Goal: Task Accomplishment & Management: Complete application form

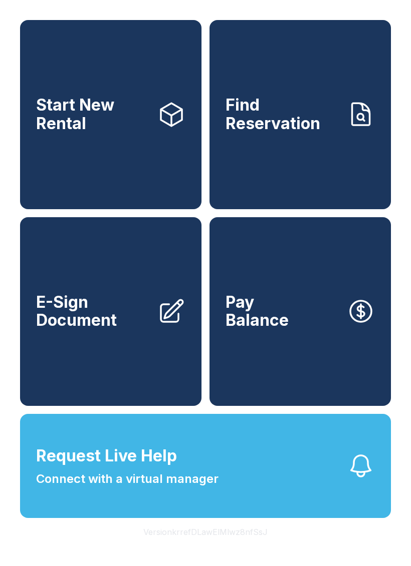
click at [93, 330] on span "E-Sign Document" at bounding box center [92, 311] width 113 height 37
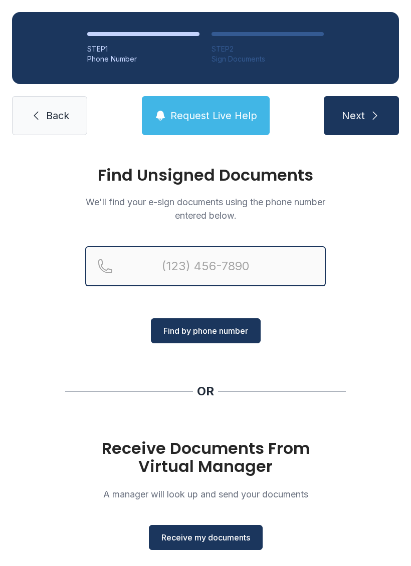
click at [258, 258] on input "Reservation phone number" at bounding box center [205, 266] width 240 height 40
type input "[PHONE_NUMBER]"
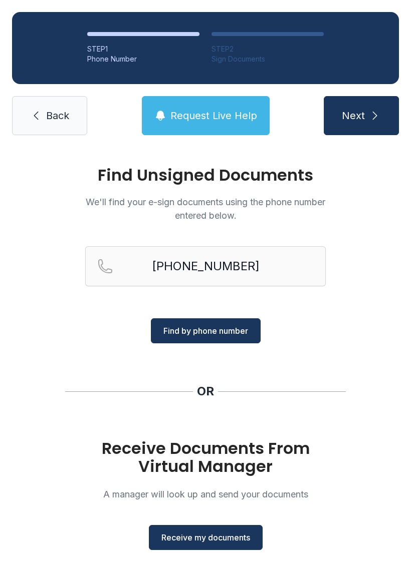
click at [223, 314] on div "[PHONE_NUMBER]" at bounding box center [205, 282] width 240 height 72
click at [219, 342] on button "Find by phone number" at bounding box center [206, 330] width 110 height 25
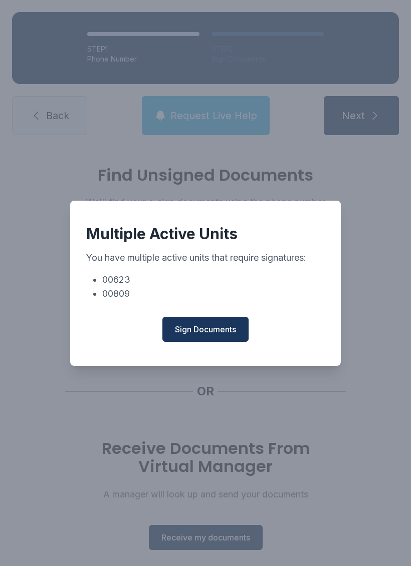
click at [212, 332] on span "Sign Documents" at bounding box center [205, 329] width 61 height 12
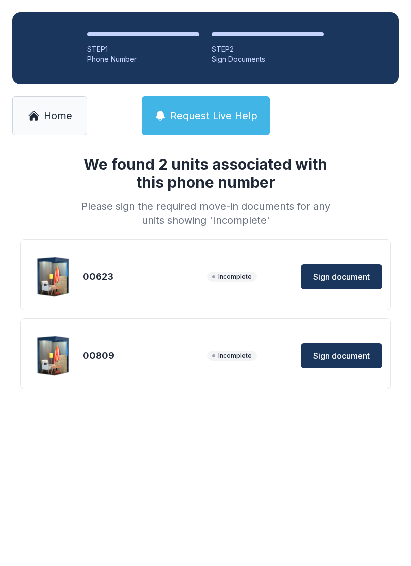
click at [327, 269] on button "Sign document" at bounding box center [341, 276] width 82 height 25
click at [352, 278] on span "Sign document" at bounding box center [341, 277] width 57 height 12
click at [348, 359] on span "Sign document" at bounding box center [341, 356] width 57 height 12
click at [58, 96] on link "Home" at bounding box center [49, 115] width 75 height 39
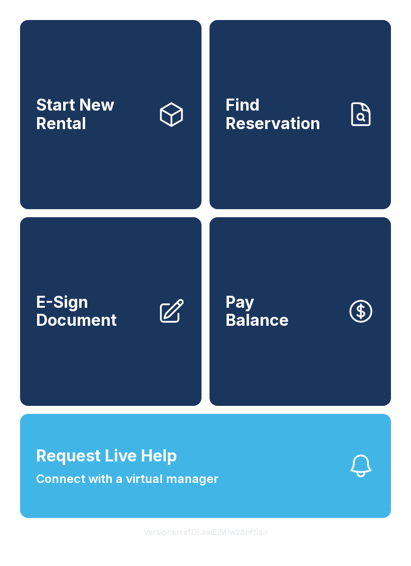
click at [274, 515] on button "Request Live Help Connect with a virtual manager" at bounding box center [205, 466] width 371 height 104
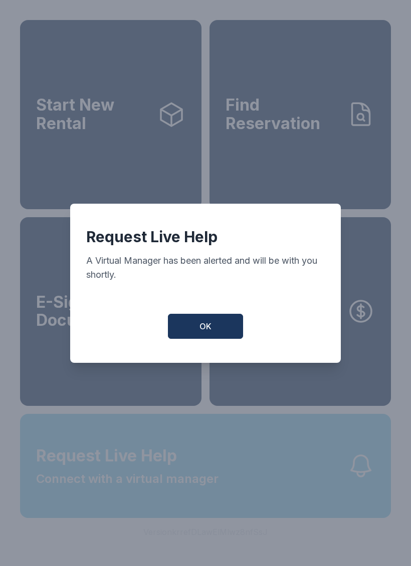
click at [213, 332] on button "OK" at bounding box center [205, 326] width 75 height 25
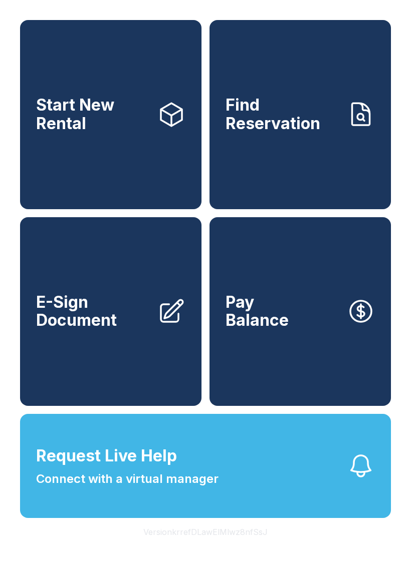
click at [109, 352] on link "E-Sign Document" at bounding box center [110, 311] width 181 height 189
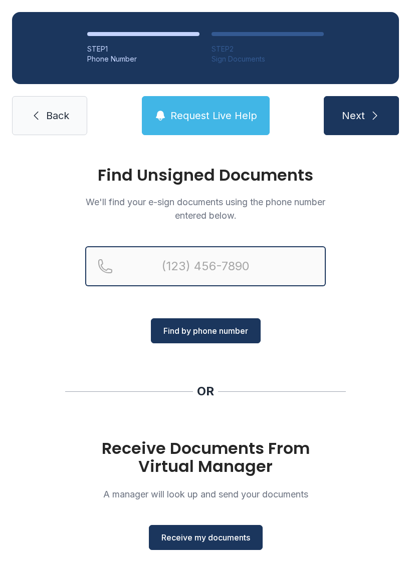
click at [218, 274] on input "Reservation phone number" at bounding box center [205, 266] width 240 height 40
click at [263, 272] on input "(" at bounding box center [205, 266] width 240 height 40
click at [254, 276] on input "(" at bounding box center [205, 266] width 240 height 40
type input "[PHONE_NUMBER]"
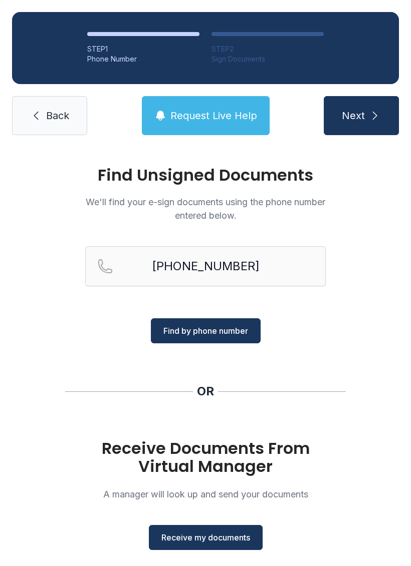
click at [232, 325] on span "Find by phone number" at bounding box center [205, 331] width 85 height 12
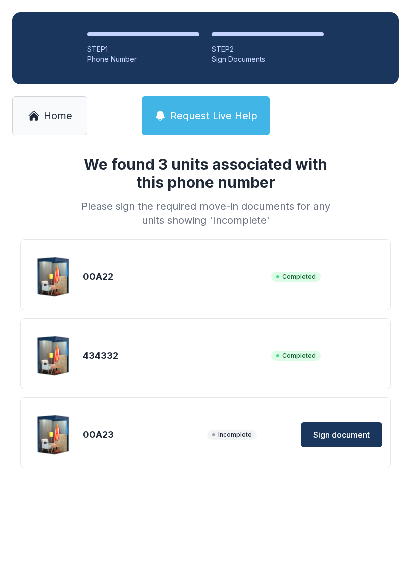
click at [350, 430] on span "Sign document" at bounding box center [341, 435] width 57 height 12
